Goal: Obtain resource: Obtain resource

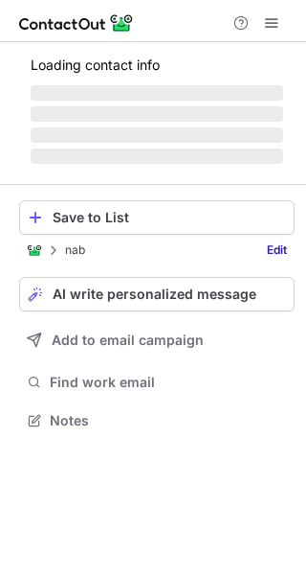
scroll to position [418, 306]
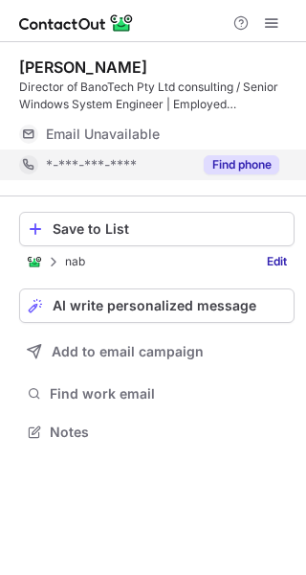
click at [238, 168] on button "Find phone" at bounding box center [242, 164] width 76 height 19
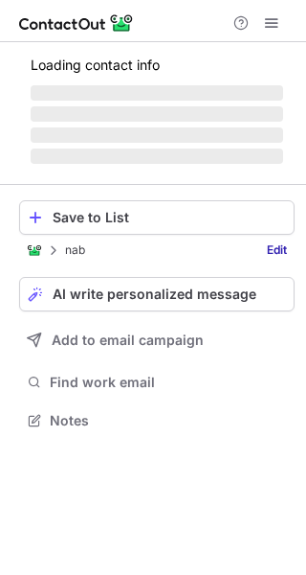
scroll to position [9, 10]
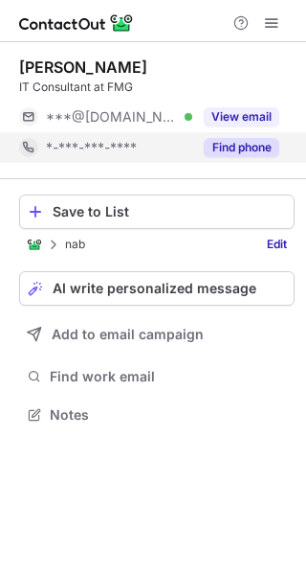
click at [233, 151] on button "Find phone" at bounding box center [242, 147] width 76 height 19
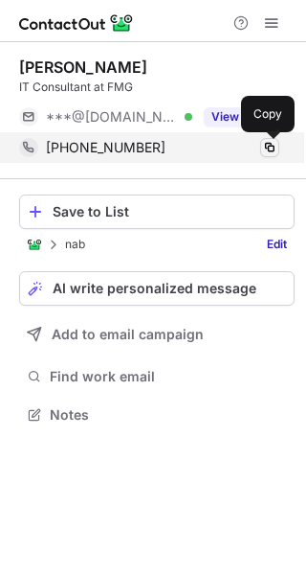
click at [270, 147] on span at bounding box center [269, 147] width 15 height 15
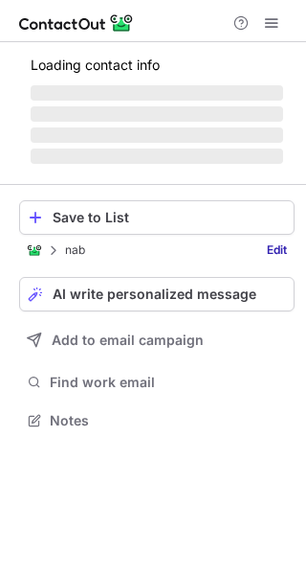
scroll to position [418, 306]
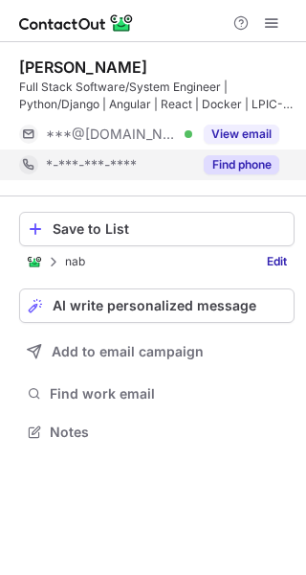
click at [250, 164] on button "Find phone" at bounding box center [242, 164] width 76 height 19
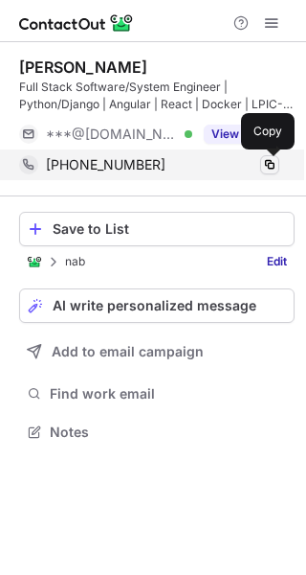
click at [271, 164] on span at bounding box center [269, 164] width 15 height 15
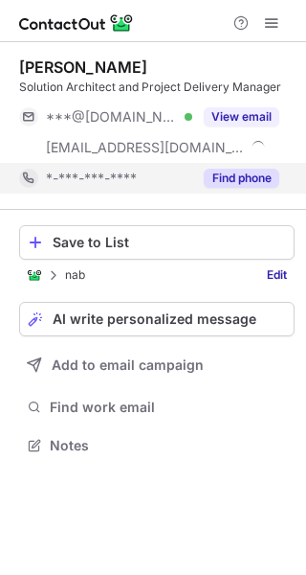
scroll to position [431, 306]
click at [230, 183] on button "Find phone" at bounding box center [242, 178] width 76 height 19
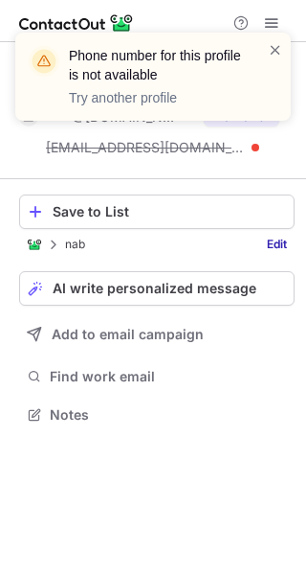
scroll to position [400, 306]
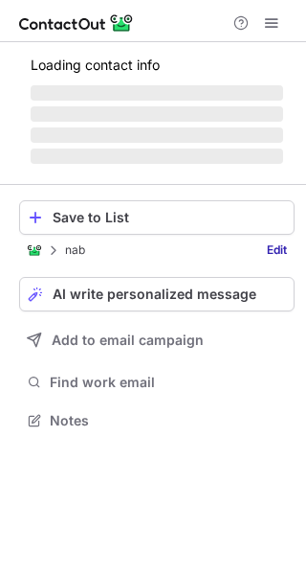
scroll to position [448, 306]
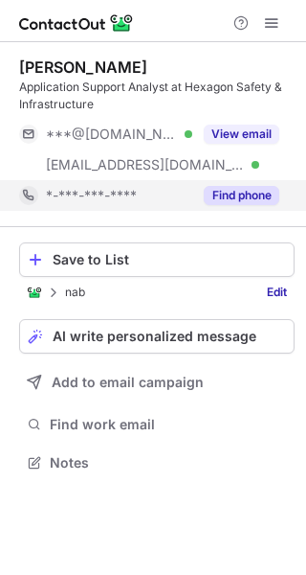
click at [252, 198] on button "Find phone" at bounding box center [242, 195] width 76 height 19
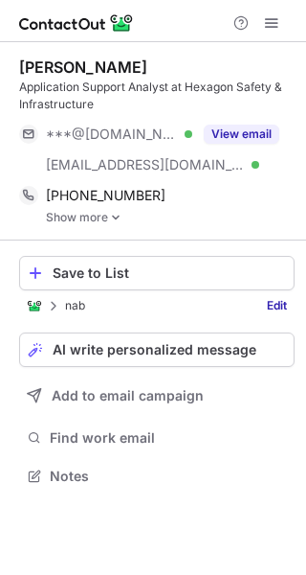
click at [71, 213] on link "Show more" at bounding box center [170, 217] width 249 height 13
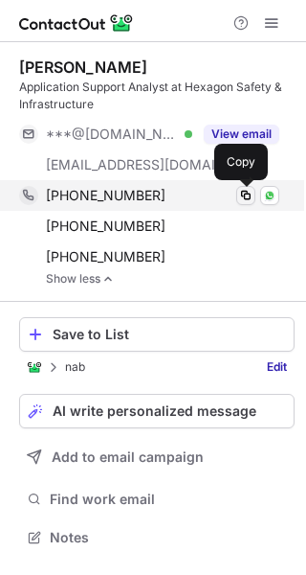
click at [244, 196] on span at bounding box center [245, 195] width 15 height 15
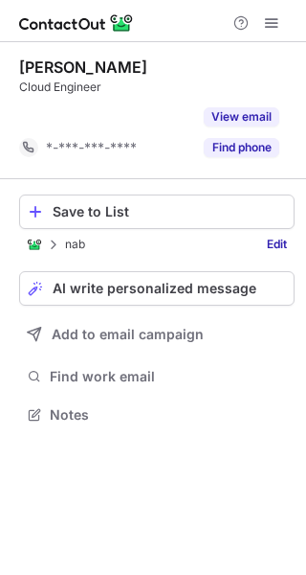
scroll to position [370, 306]
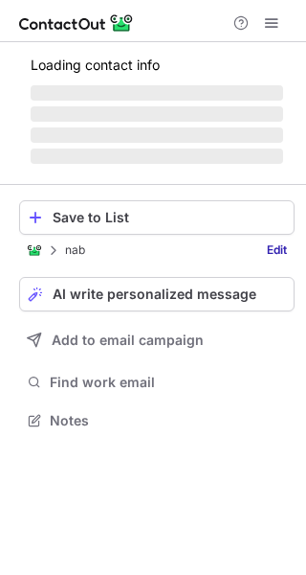
scroll to position [9, 10]
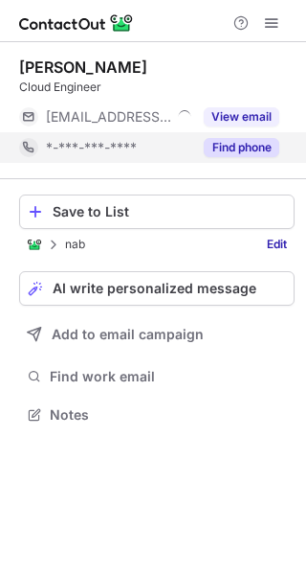
click at [246, 141] on button "Find phone" at bounding box center [242, 147] width 76 height 19
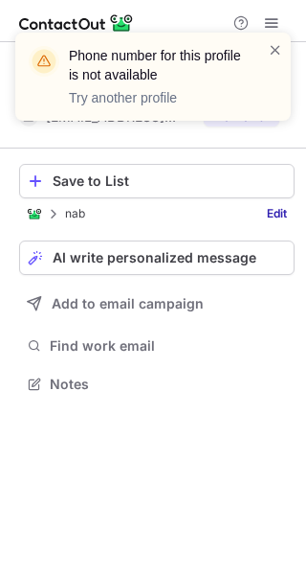
scroll to position [370, 306]
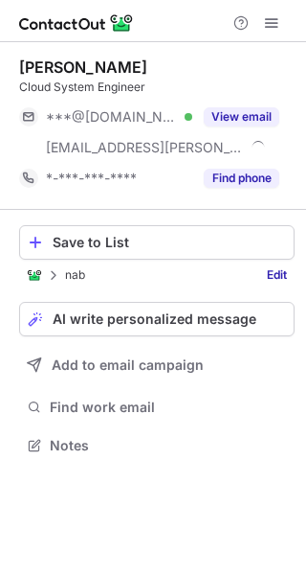
scroll to position [431, 306]
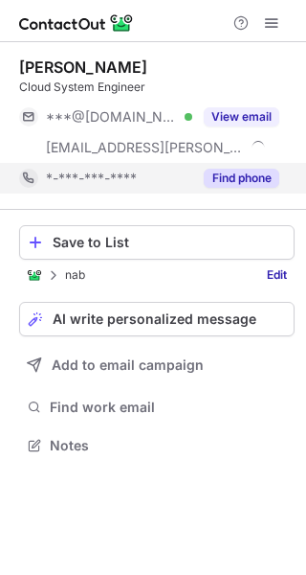
click at [232, 171] on button "Find phone" at bounding box center [242, 178] width 76 height 19
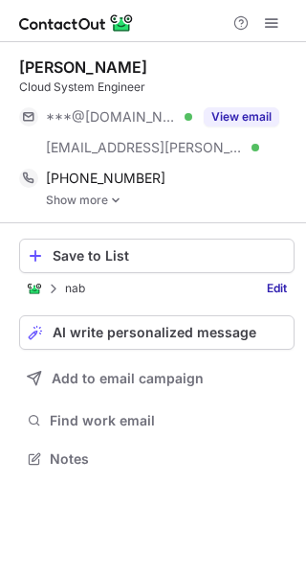
click at [82, 199] on link "Show more" at bounding box center [170, 199] width 249 height 13
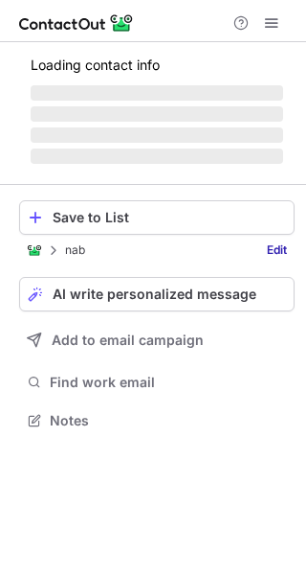
scroll to position [448, 306]
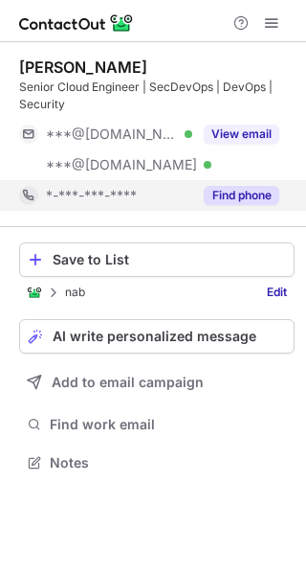
click at [248, 196] on button "Find phone" at bounding box center [242, 195] width 76 height 19
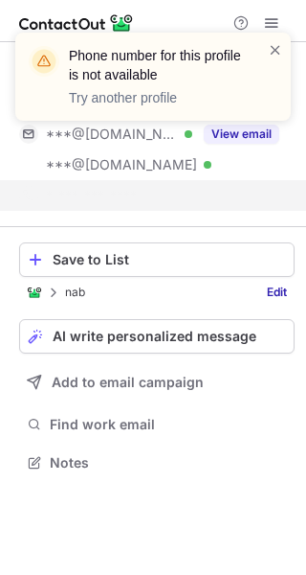
scroll to position [418, 306]
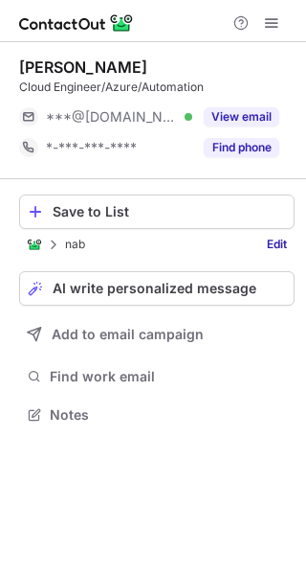
scroll to position [400, 306]
